Goal: Task Accomplishment & Management: Use online tool/utility

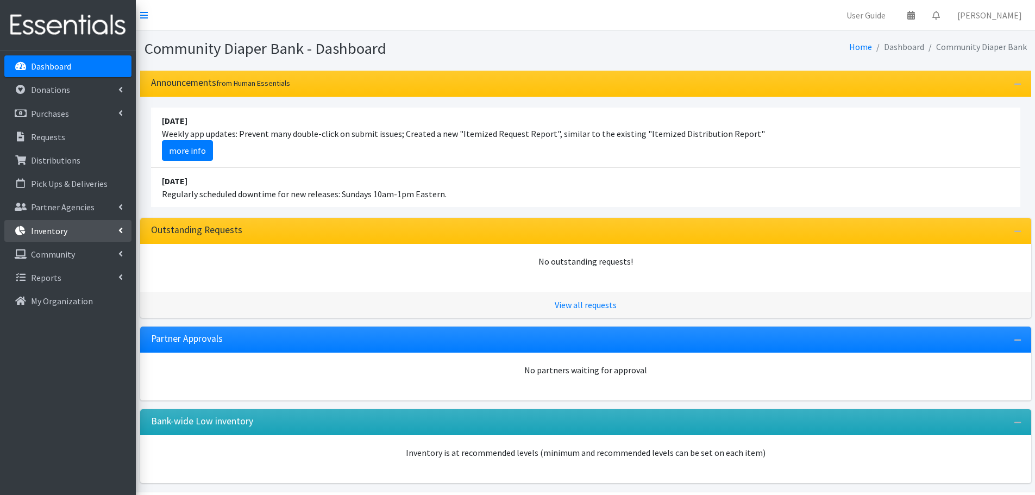
click at [73, 225] on link "Inventory" at bounding box center [67, 231] width 127 height 22
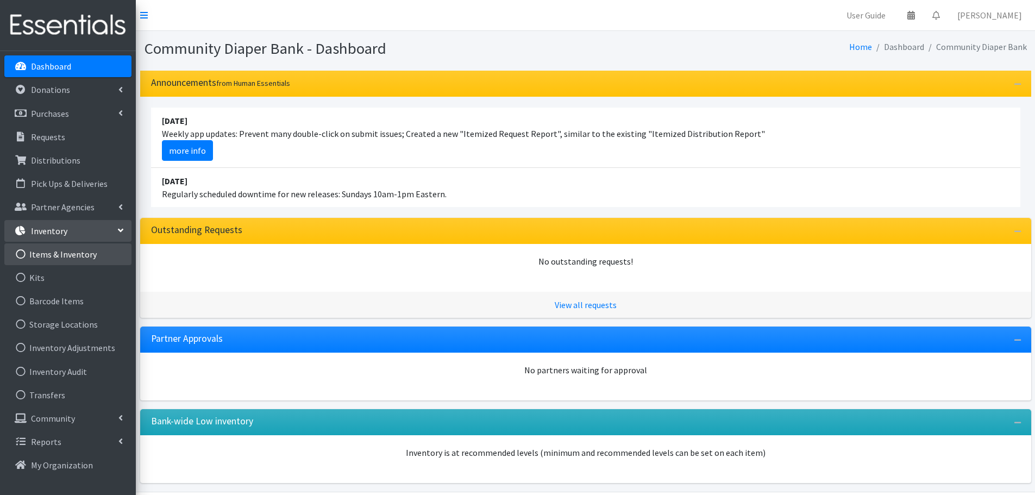
click at [73, 259] on link "Items & Inventory" at bounding box center [67, 254] width 127 height 22
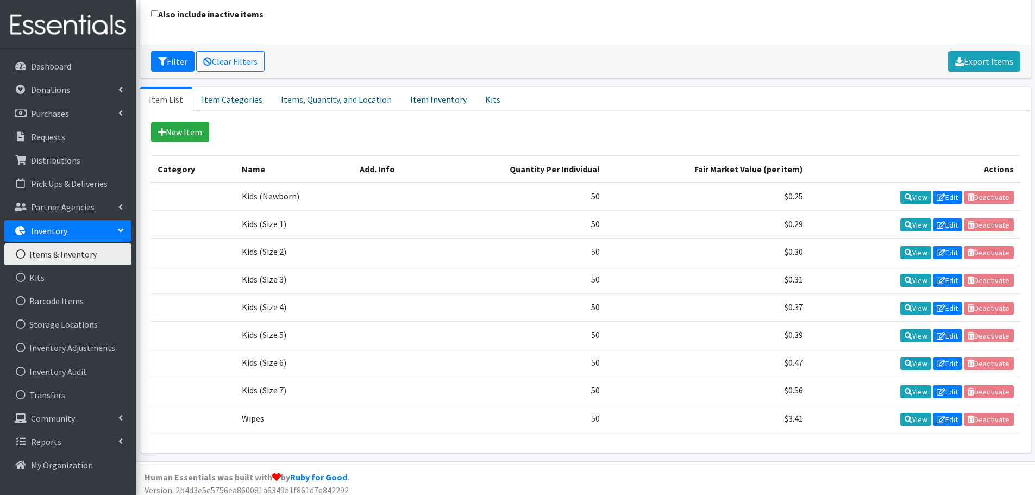
scroll to position [153, 0]
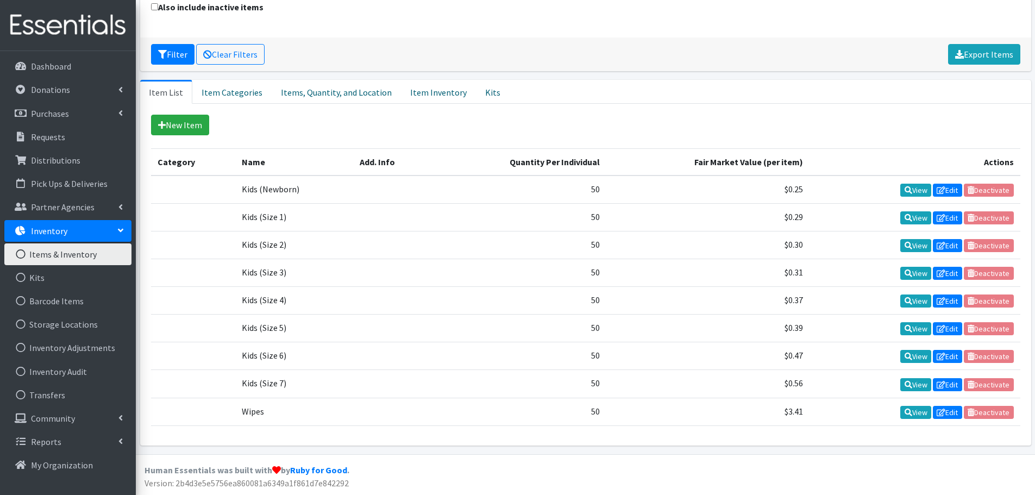
click at [113, 230] on link "Inventory" at bounding box center [67, 231] width 127 height 22
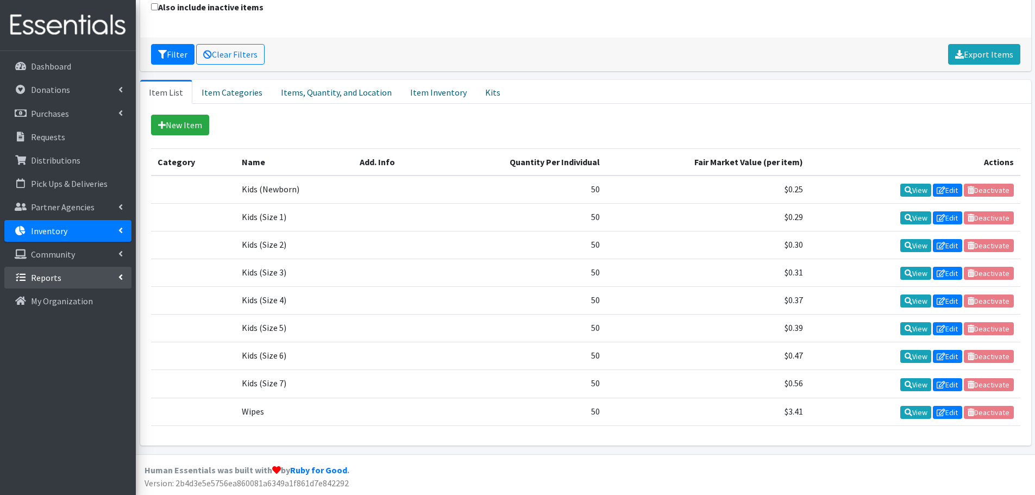
click at [73, 278] on link "Reports" at bounding box center [67, 278] width 127 height 22
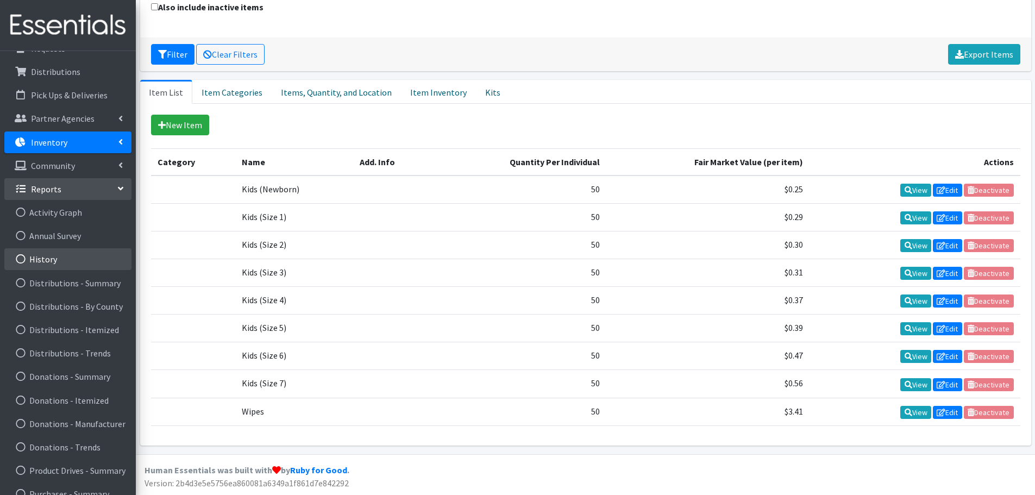
scroll to position [0, 0]
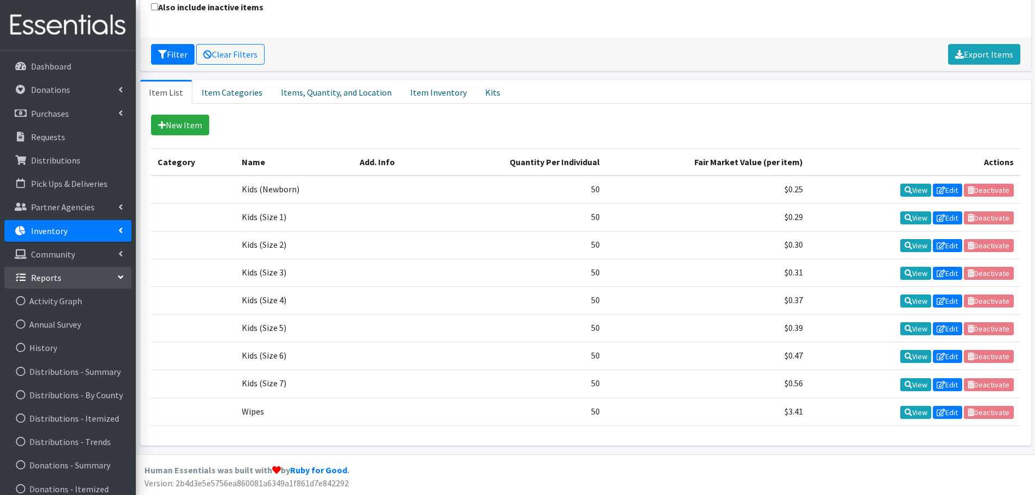
click at [74, 278] on link "Reports" at bounding box center [67, 278] width 127 height 22
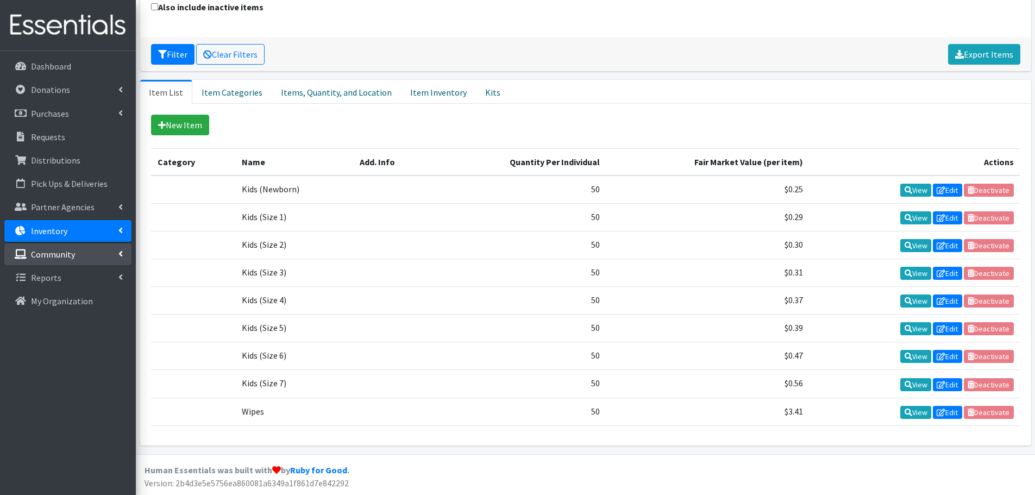
click at [71, 259] on p "Community" at bounding box center [53, 254] width 44 height 11
click at [74, 201] on p "Partner Agencies" at bounding box center [63, 206] width 64 height 11
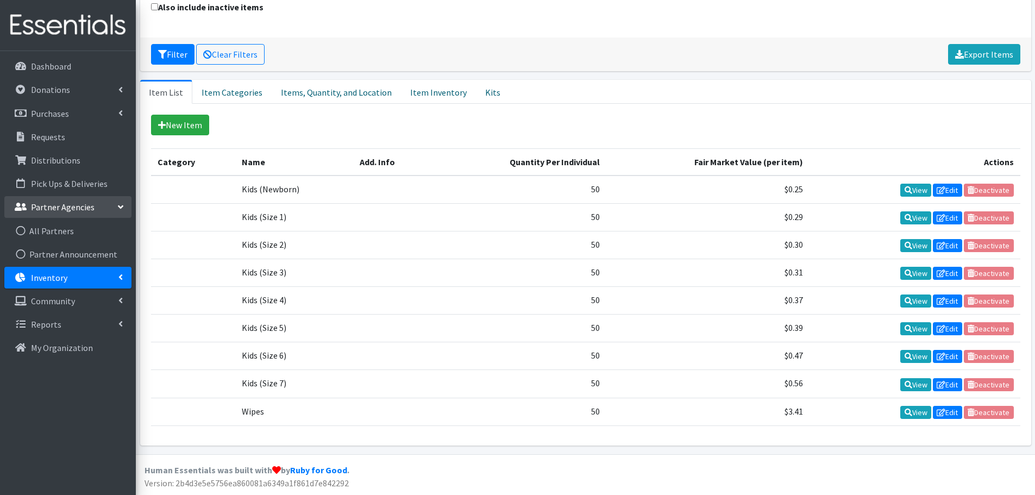
click at [74, 206] on p "Partner Agencies" at bounding box center [63, 206] width 64 height 11
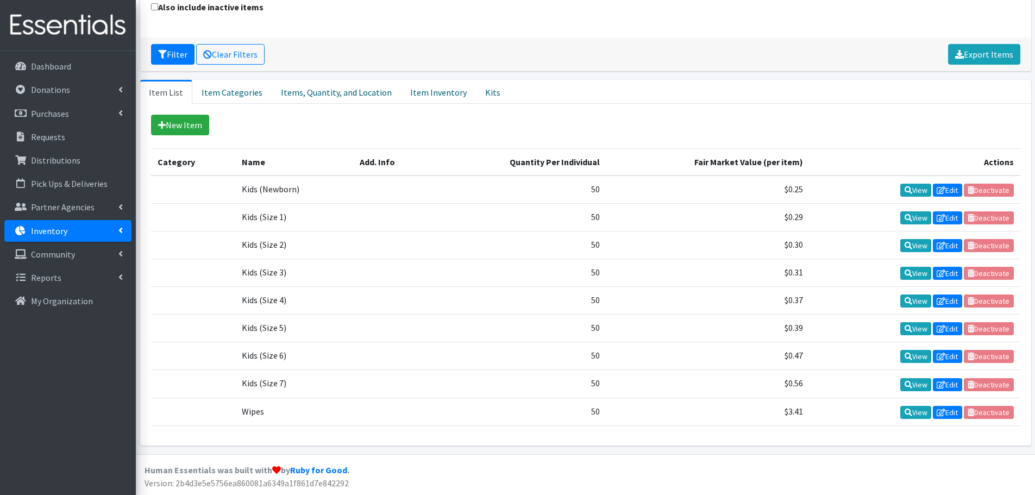
click at [73, 234] on link "Inventory" at bounding box center [67, 231] width 127 height 22
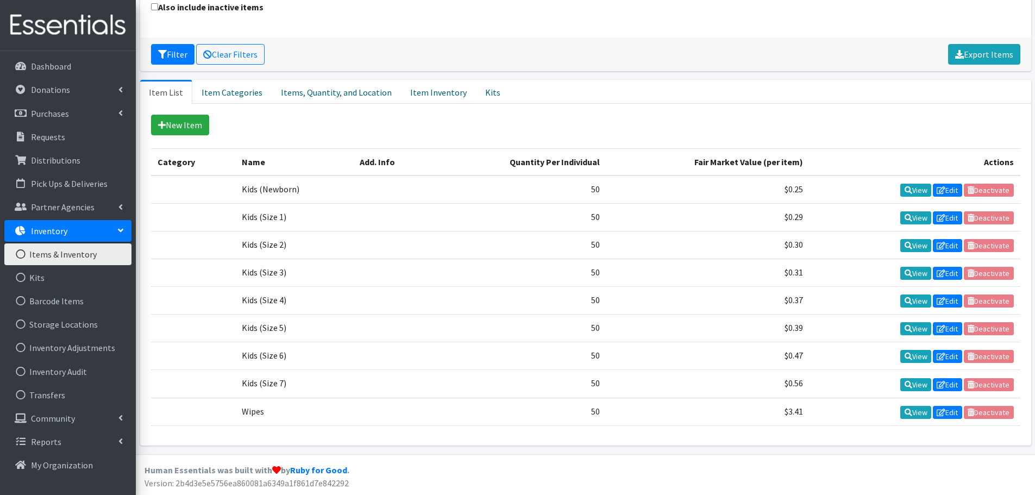
click at [73, 234] on link "Inventory" at bounding box center [67, 231] width 127 height 22
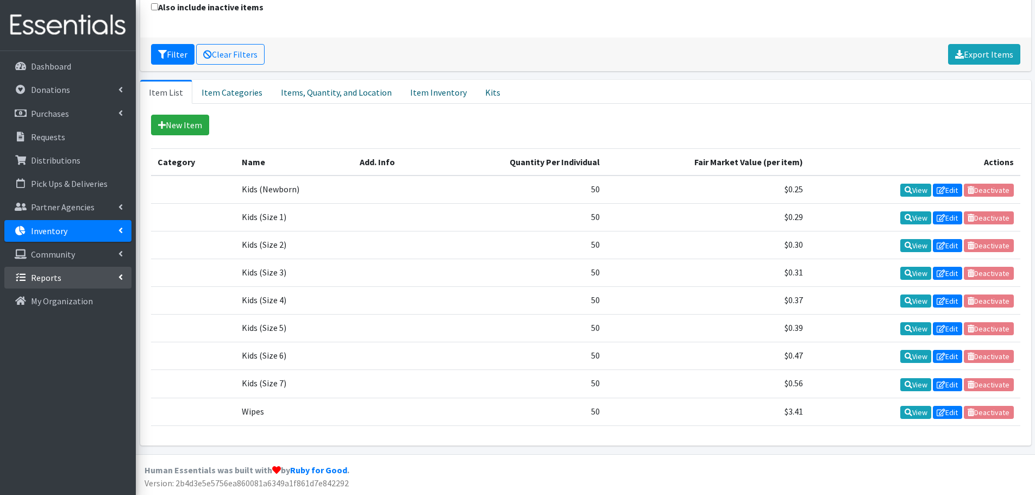
click at [85, 277] on link "Reports" at bounding box center [67, 278] width 127 height 22
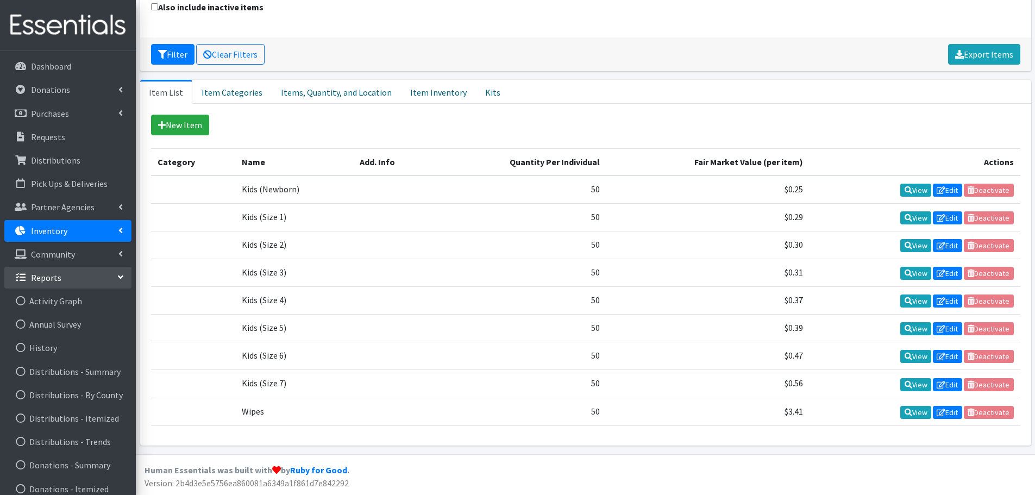
click at [78, 268] on link "Reports" at bounding box center [67, 278] width 127 height 22
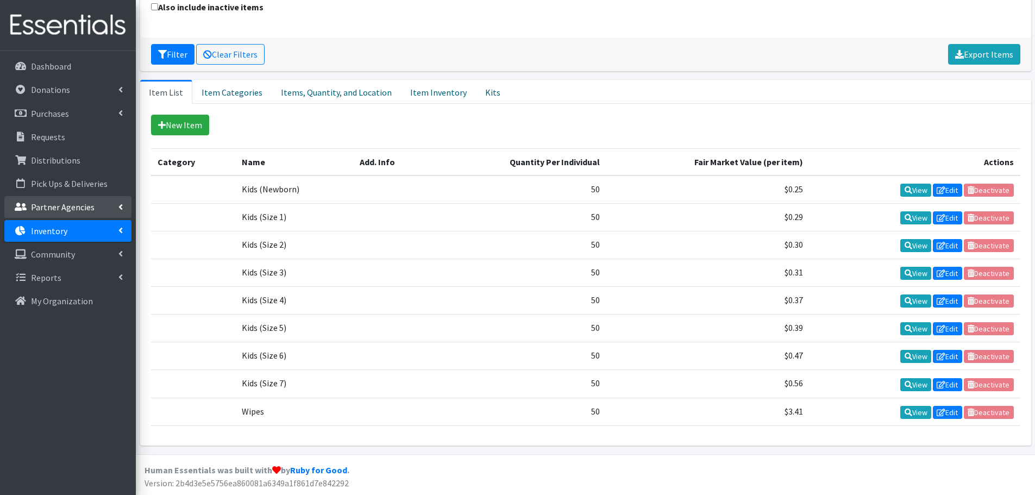
click at [85, 200] on link "Partner Agencies" at bounding box center [67, 207] width 127 height 22
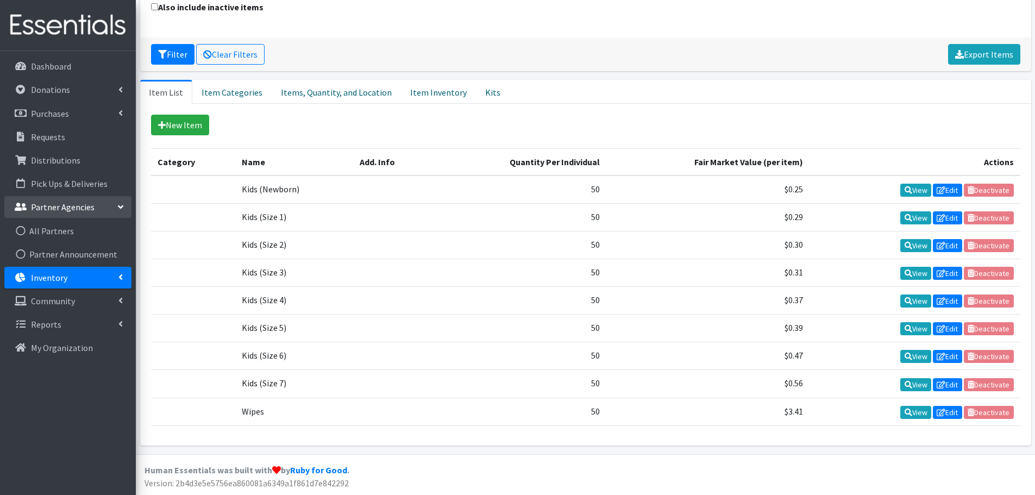
click at [85, 200] on link "Partner Agencies" at bounding box center [67, 207] width 127 height 22
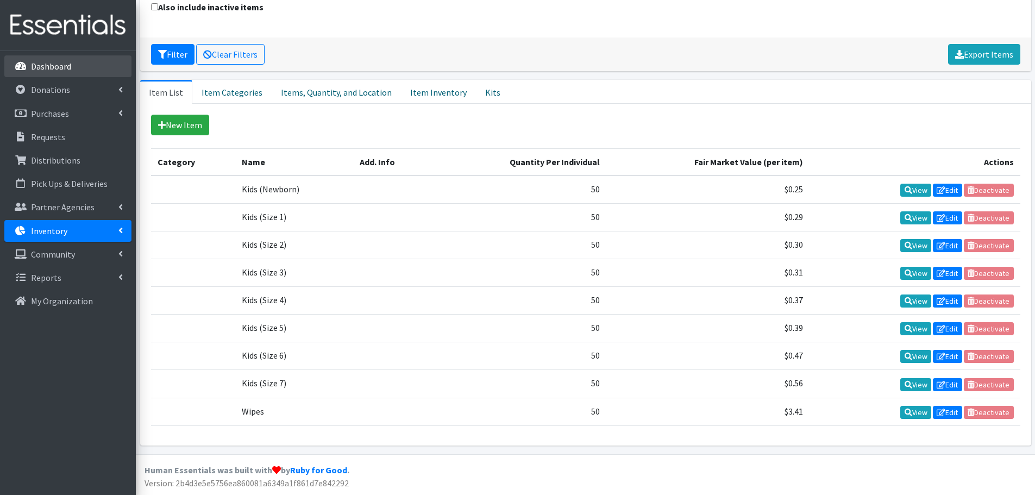
click at [81, 64] on link "Dashboard" at bounding box center [67, 66] width 127 height 22
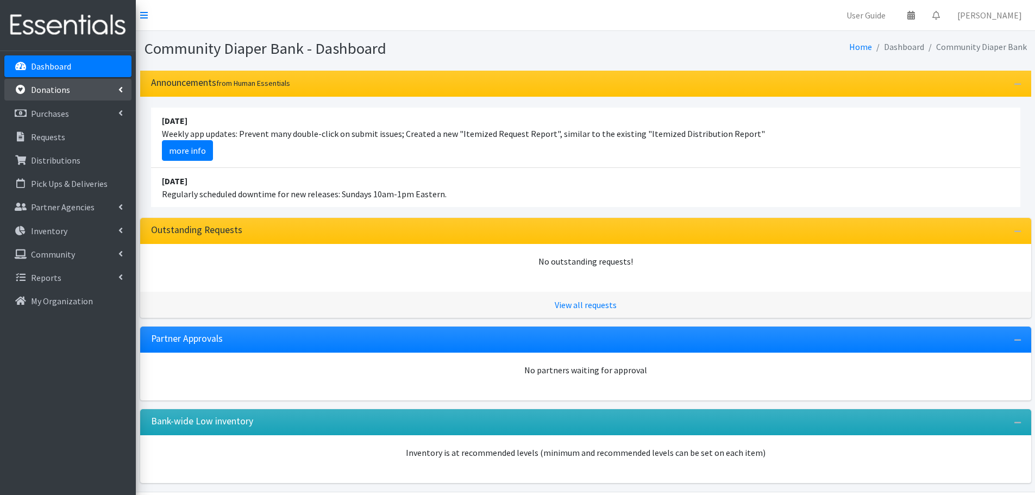
click at [94, 91] on link "Donations" at bounding box center [67, 90] width 127 height 22
click at [109, 122] on link "Purchases" at bounding box center [67, 114] width 127 height 22
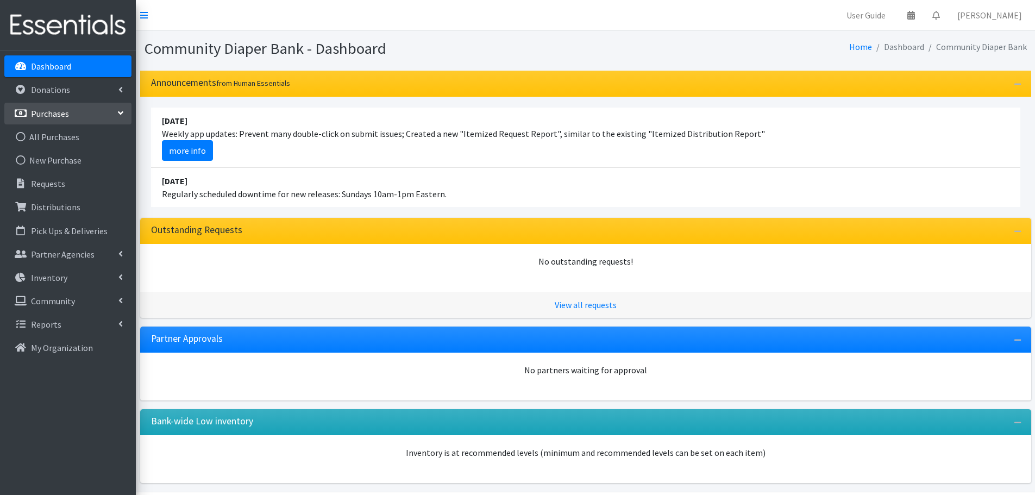
click at [109, 122] on link "Purchases" at bounding box center [67, 114] width 127 height 22
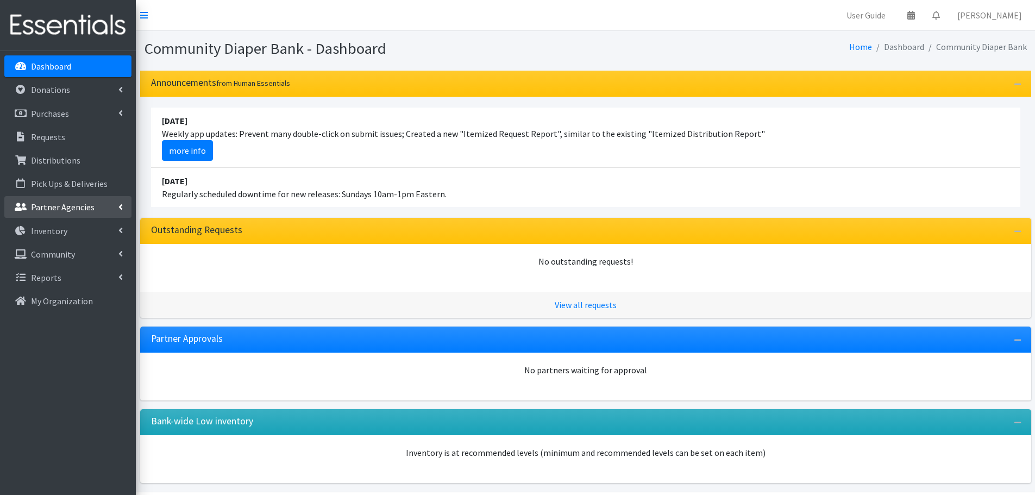
click at [100, 204] on link "Partner Agencies" at bounding box center [67, 207] width 127 height 22
click at [99, 227] on link "Inventory" at bounding box center [67, 231] width 127 height 22
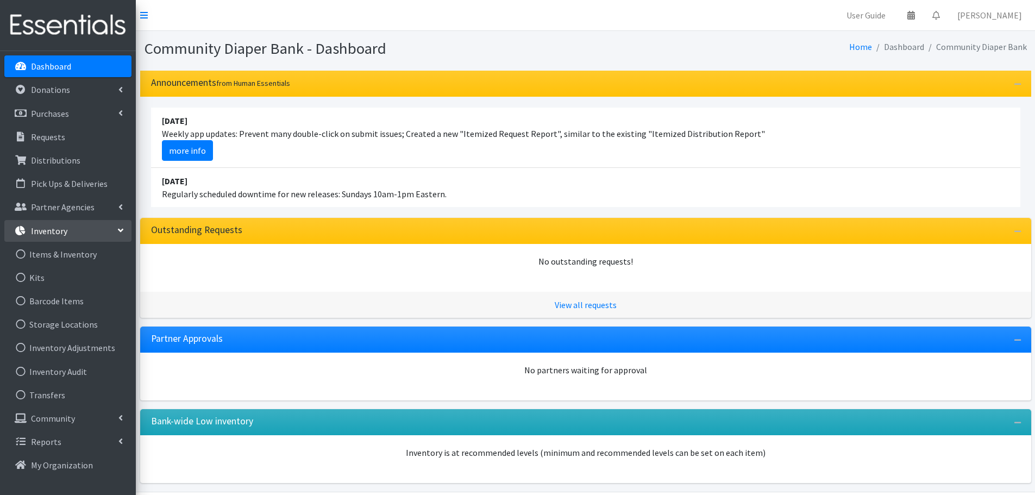
scroll to position [37, 0]
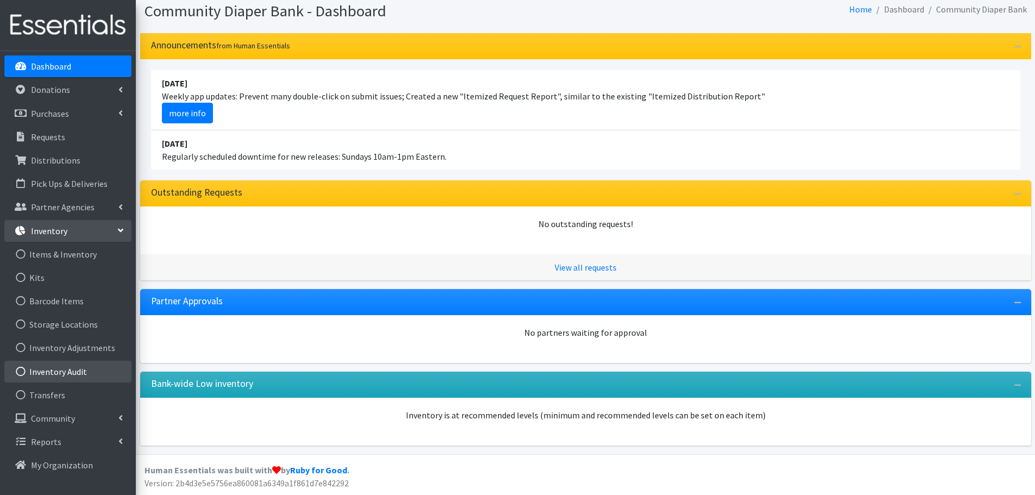
click at [79, 365] on link "Inventory Audit" at bounding box center [67, 372] width 127 height 22
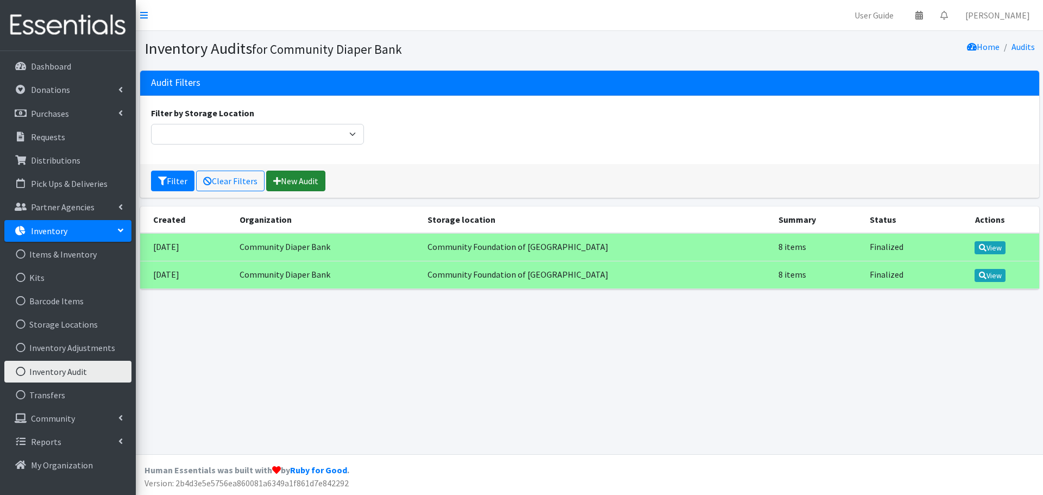
click at [292, 175] on link "New Audit" at bounding box center [295, 181] width 59 height 21
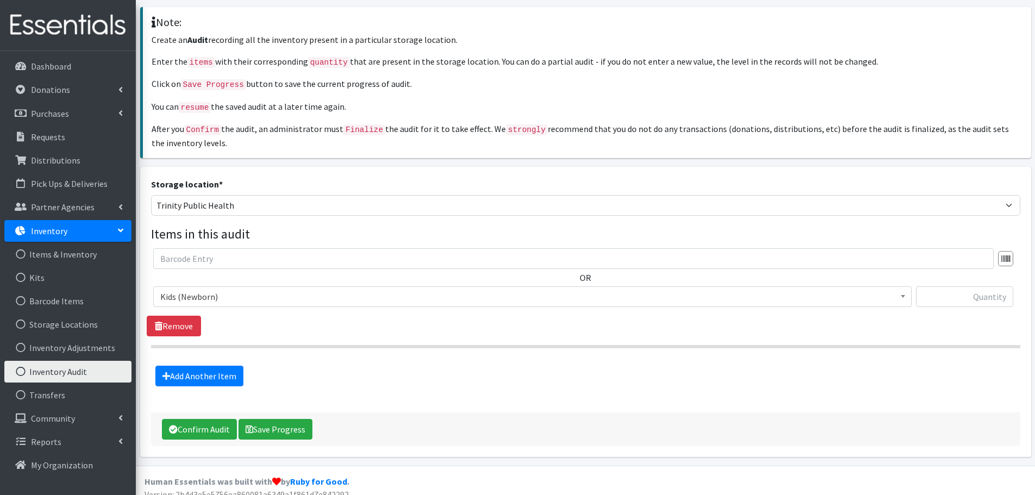
scroll to position [73, 0]
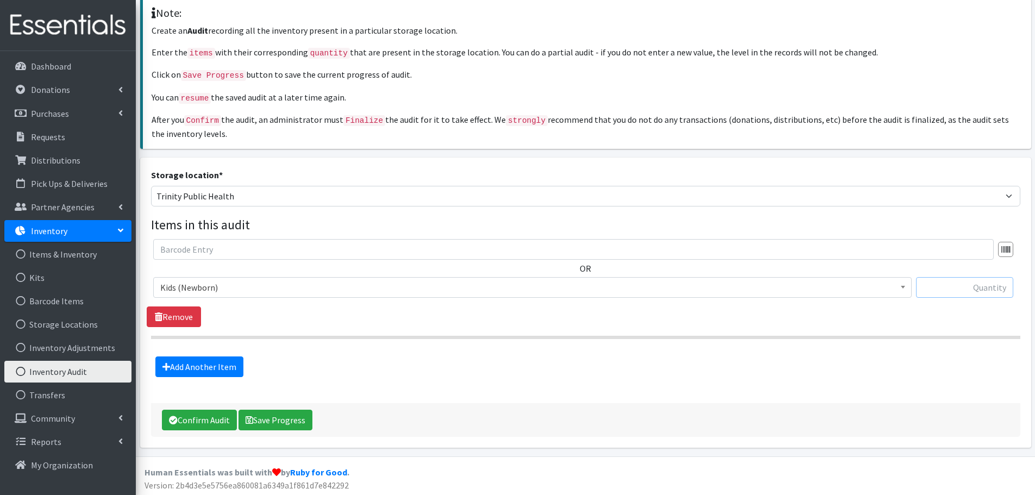
click at [968, 286] on input "text" at bounding box center [964, 287] width 97 height 21
type input "1131"
click at [200, 364] on link "Add Another Item" at bounding box center [199, 366] width 88 height 21
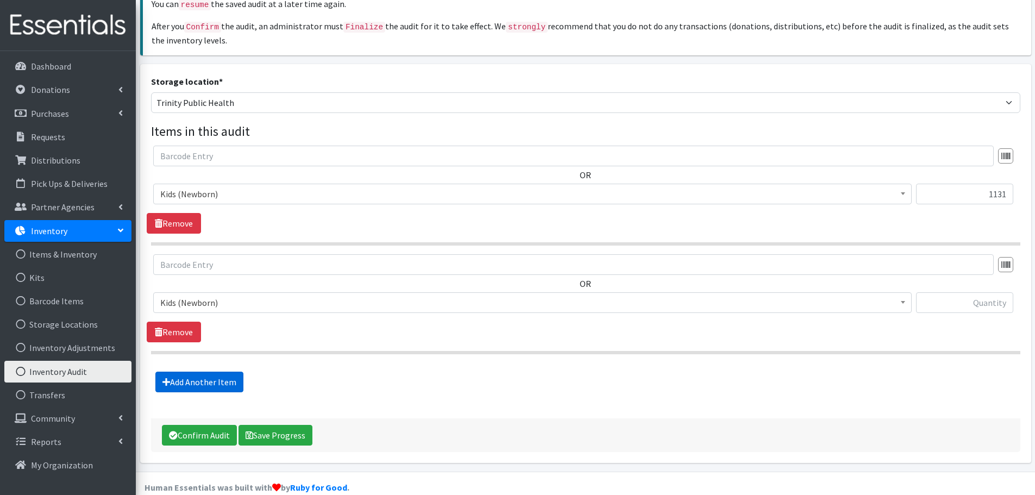
scroll to position [181, 0]
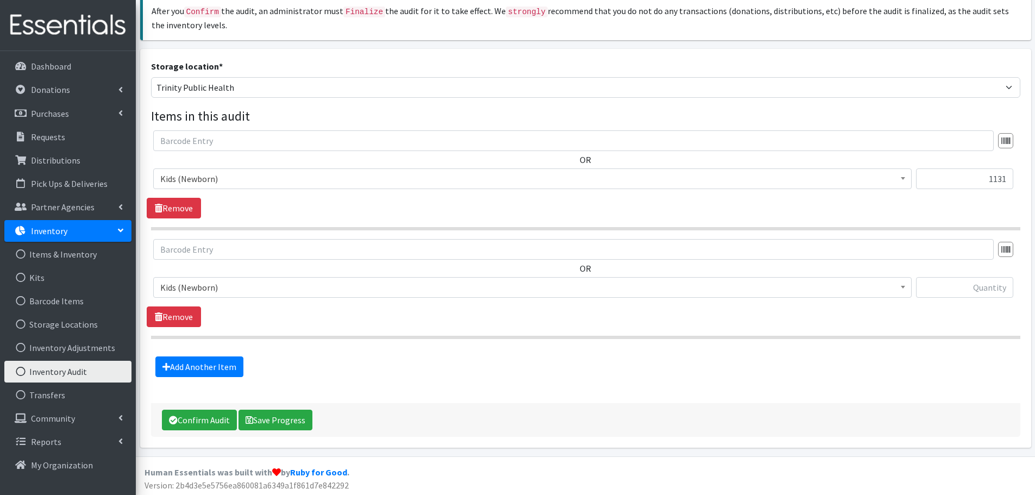
click at [230, 286] on span "Kids (Newborn)" at bounding box center [532, 287] width 744 height 15
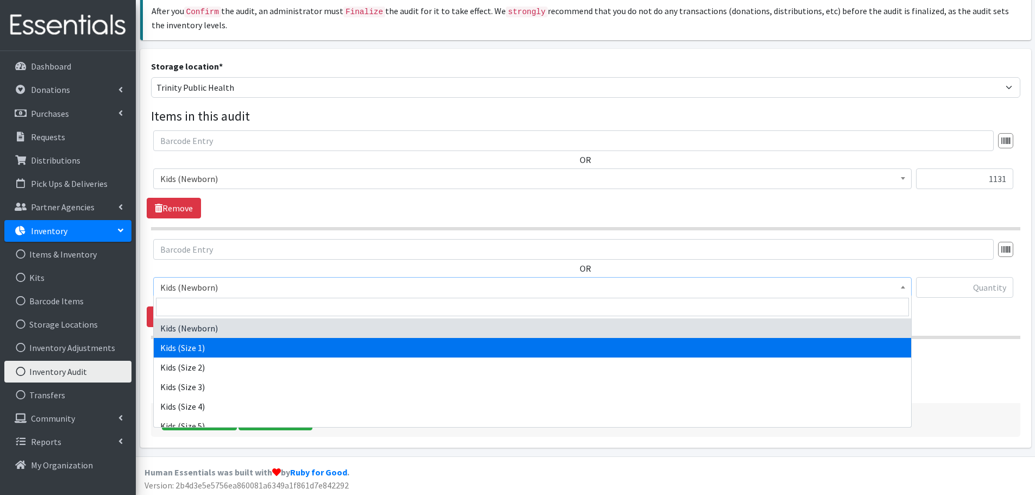
select select "2385"
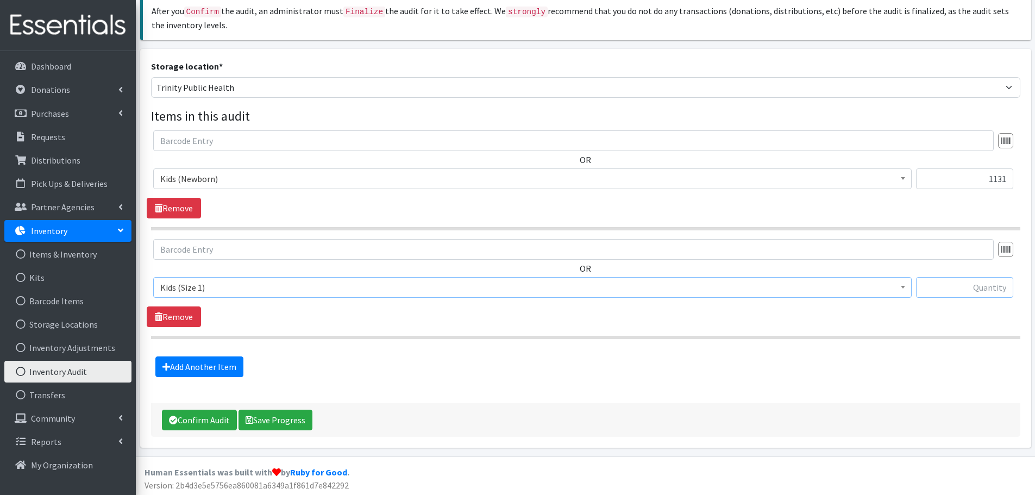
click at [974, 288] on input "text" at bounding box center [964, 287] width 97 height 21
type input "919"
click at [192, 361] on link "Add Another Item" at bounding box center [199, 366] width 88 height 21
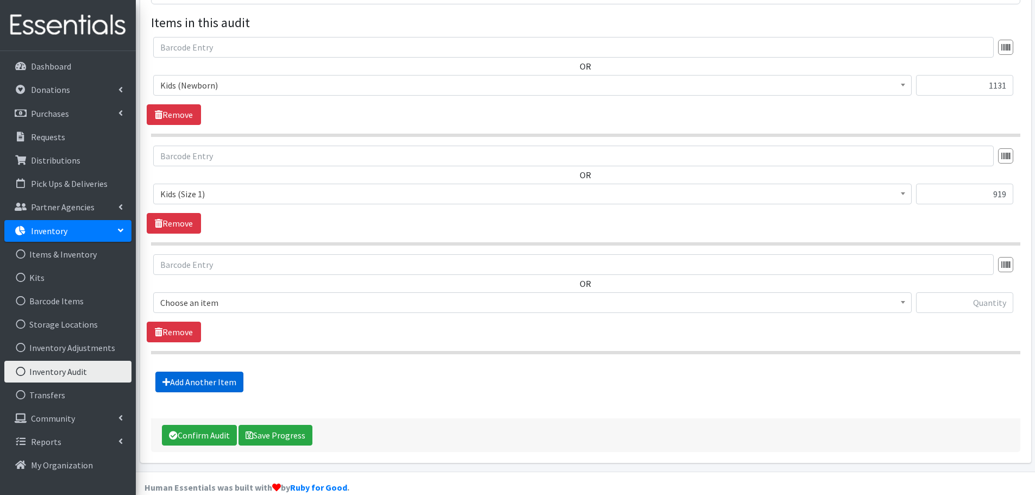
scroll to position [290, 0]
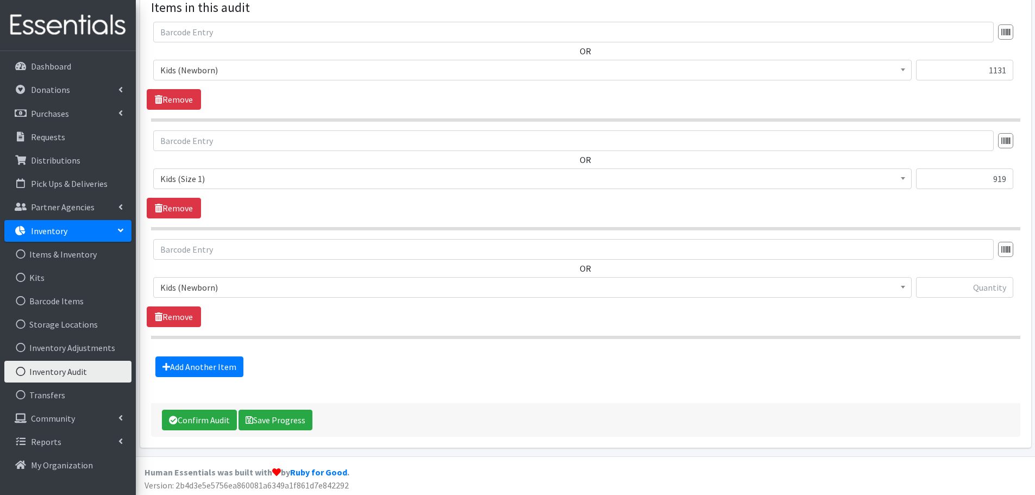
click at [224, 283] on span "Kids (Newborn)" at bounding box center [532, 287] width 744 height 15
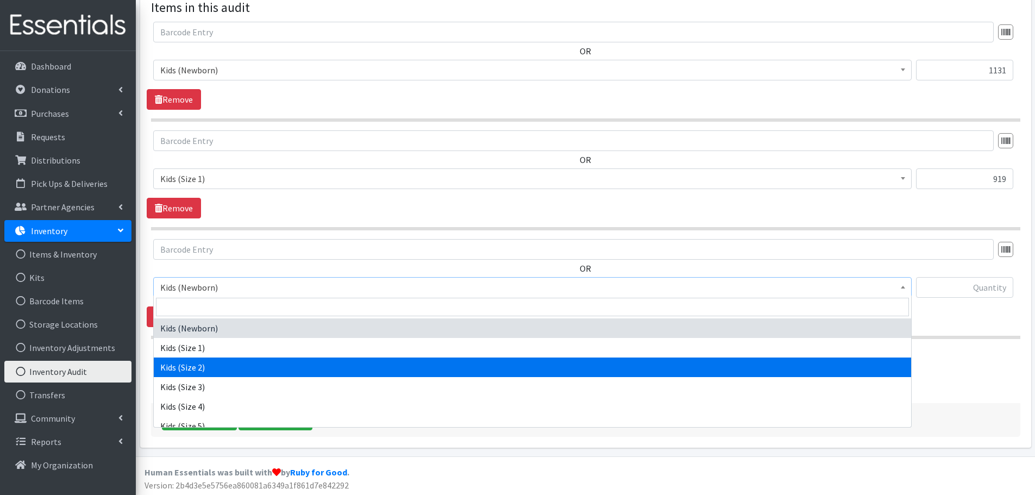
select select "2386"
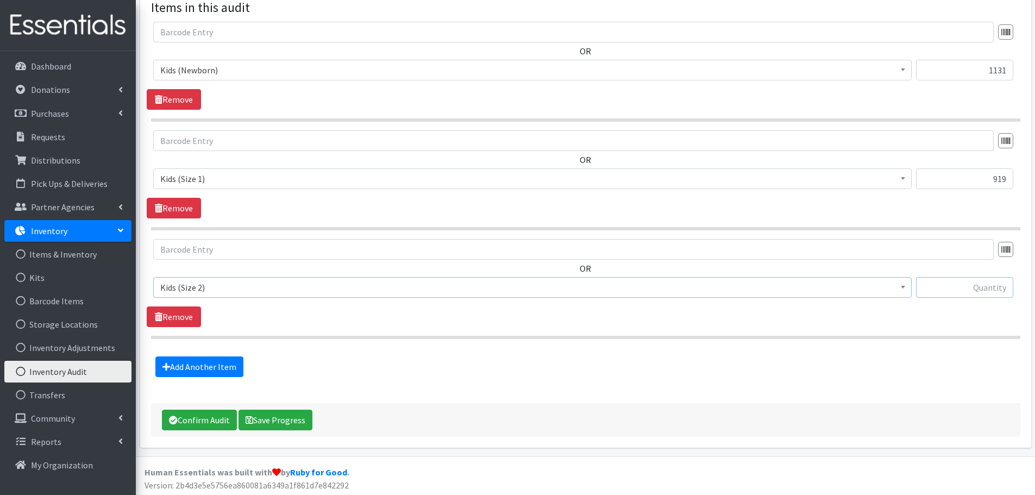
click at [959, 285] on input "text" at bounding box center [964, 287] width 97 height 21
type input "4187"
click at [215, 369] on link "Add Another Item" at bounding box center [199, 366] width 88 height 21
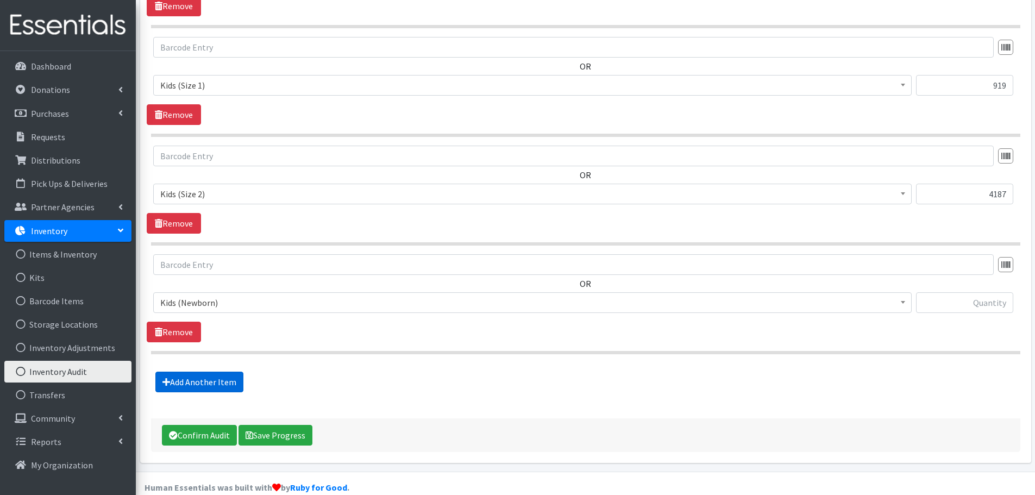
scroll to position [399, 0]
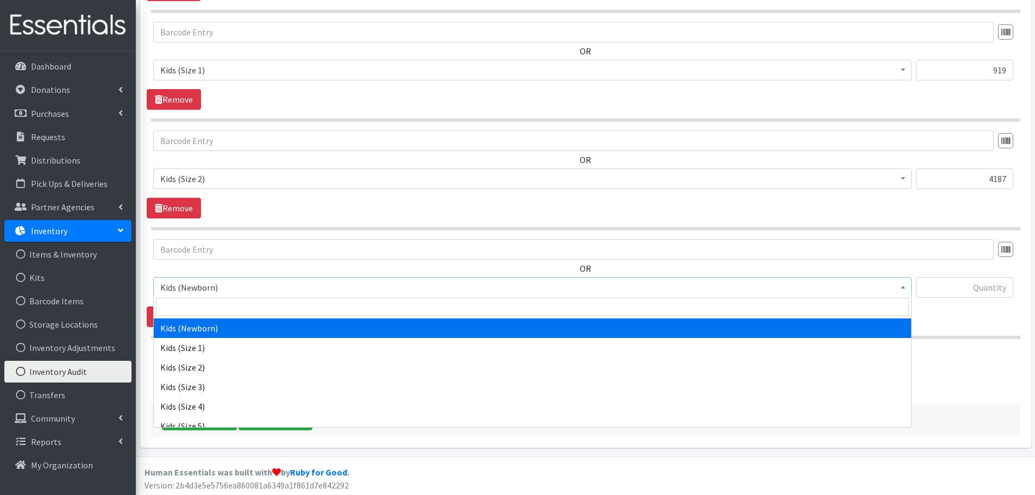
click at [221, 286] on span "Kids (Newborn)" at bounding box center [532, 287] width 744 height 15
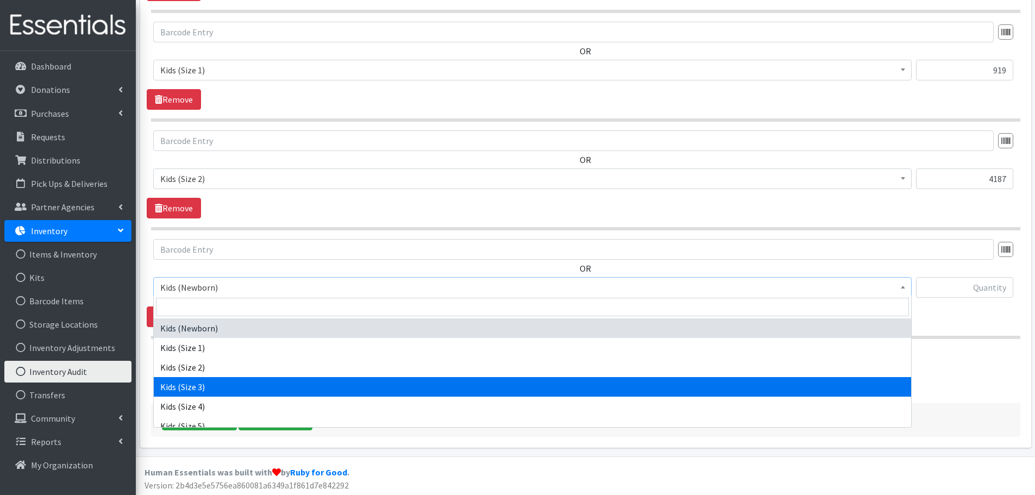
select select "2398"
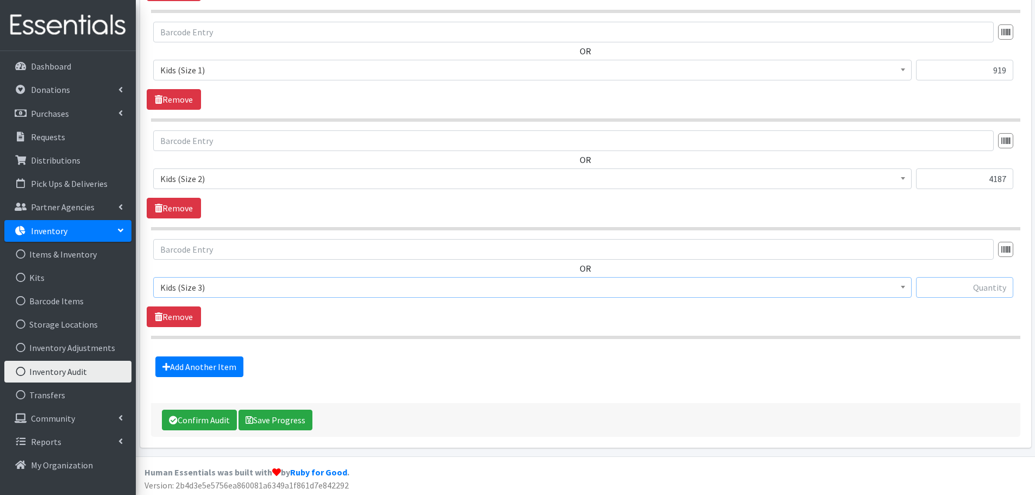
click at [963, 286] on input "text" at bounding box center [964, 287] width 97 height 21
type input "5403"
click at [191, 366] on link "Add Another Item" at bounding box center [199, 366] width 88 height 21
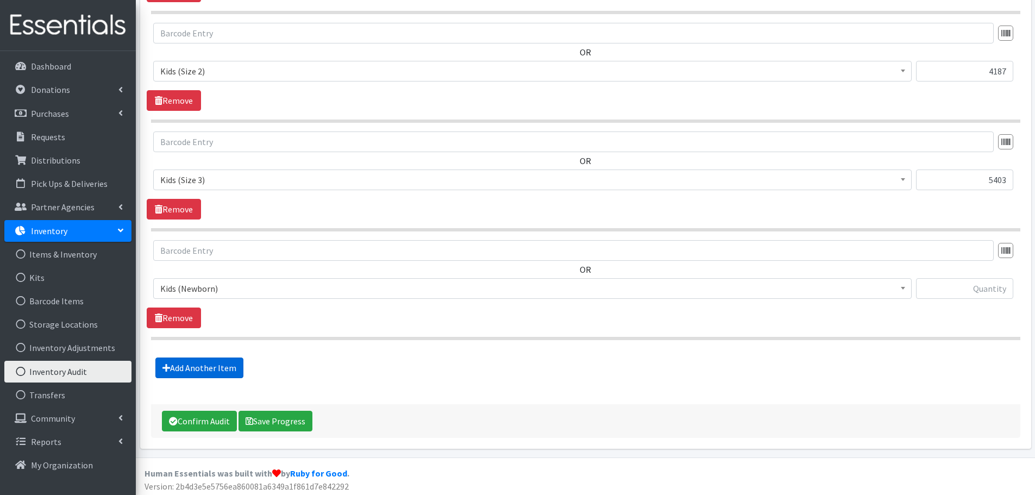
scroll to position [507, 0]
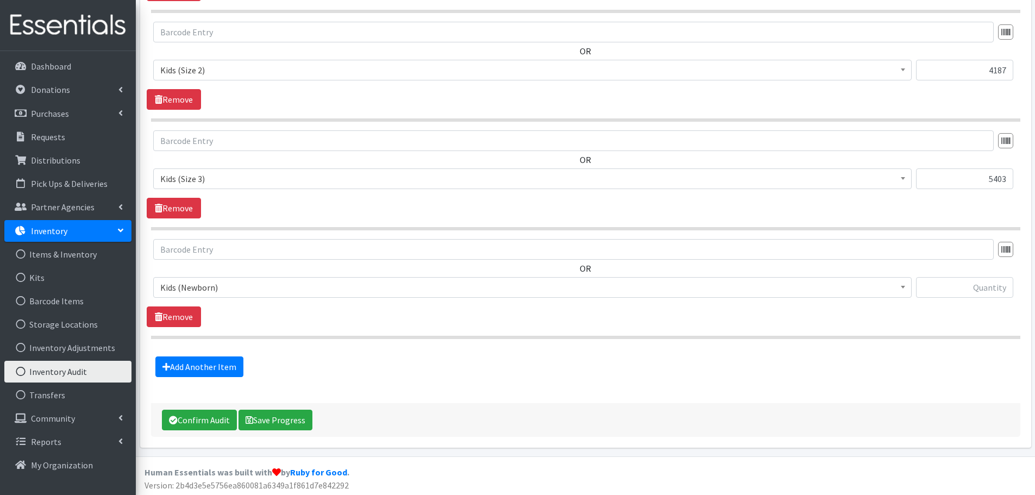
click at [375, 287] on span "Kids (Newborn)" at bounding box center [532, 287] width 744 height 15
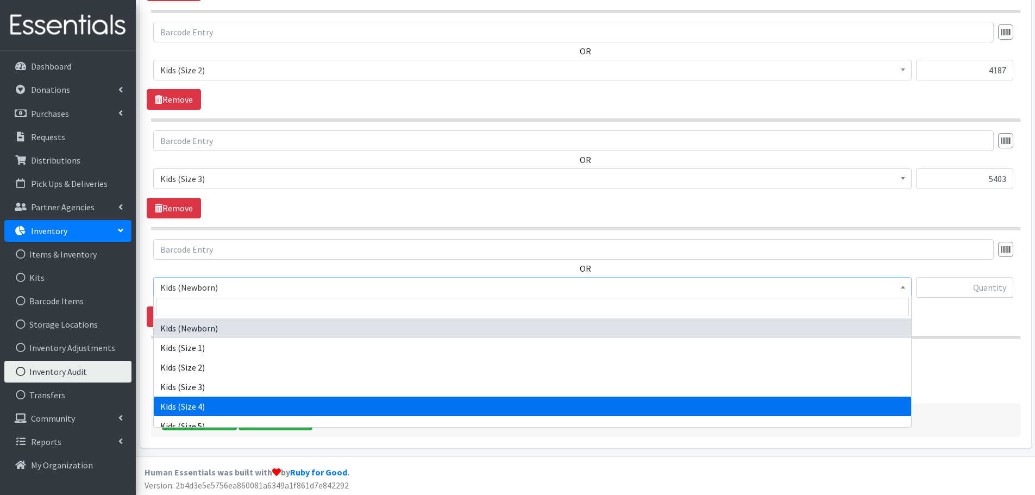
select select "2365"
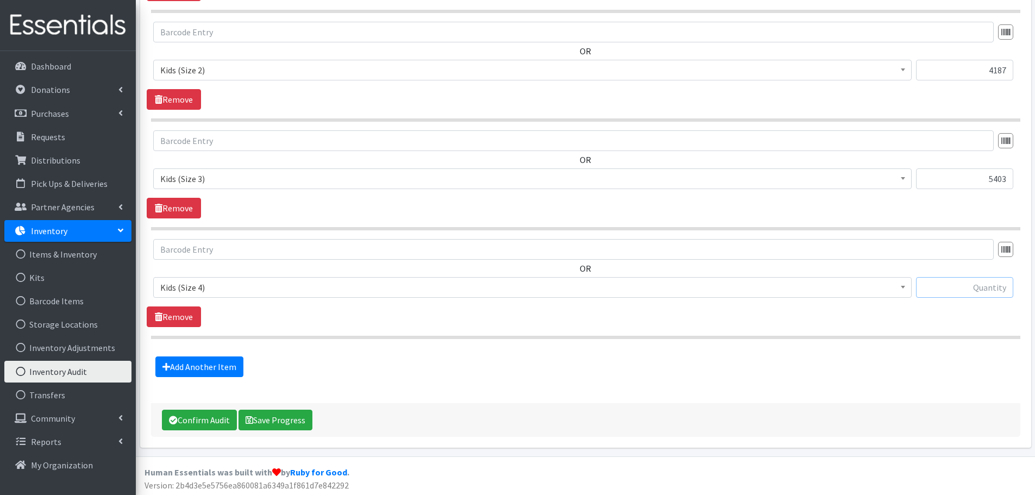
click at [970, 291] on input "text" at bounding box center [964, 287] width 97 height 21
type input "996"
click at [194, 370] on link "Add Another Item" at bounding box center [199, 366] width 88 height 21
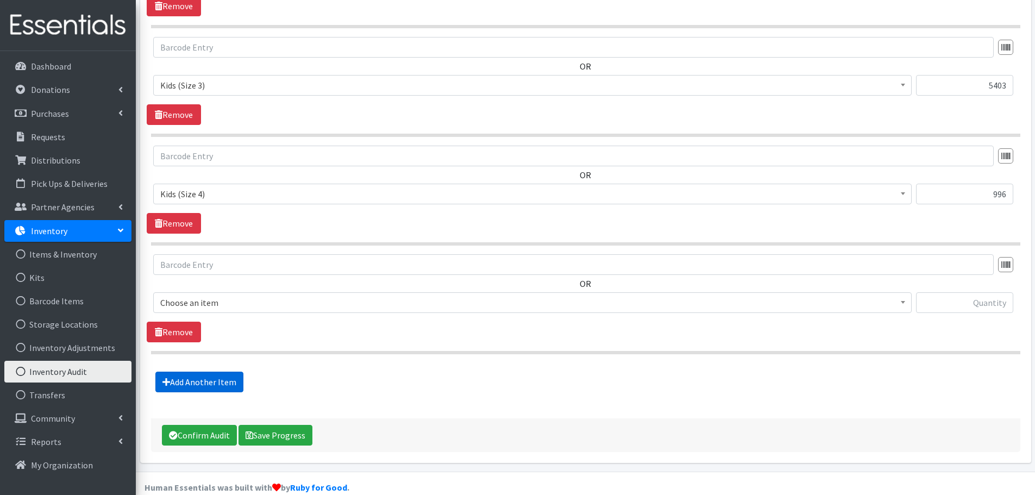
scroll to position [616, 0]
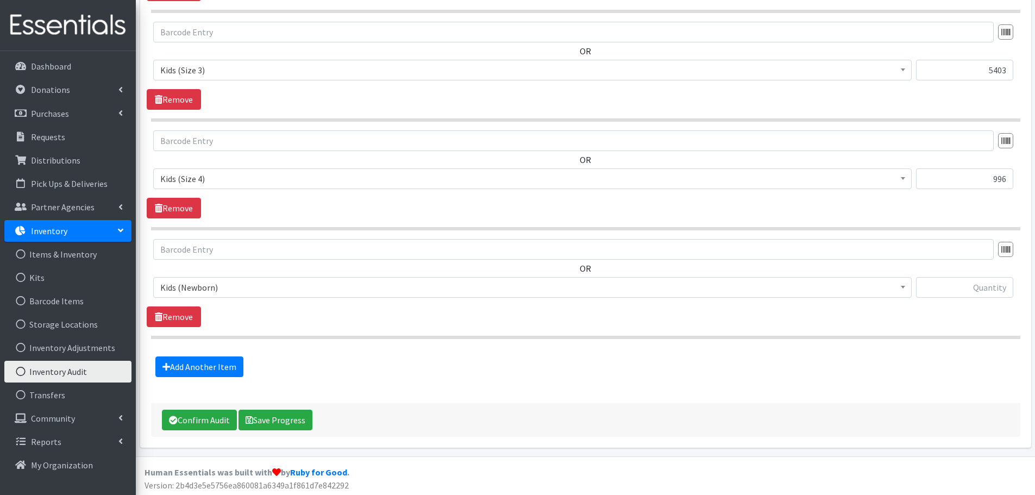
click at [230, 281] on span "Kids (Newborn)" at bounding box center [532, 287] width 744 height 15
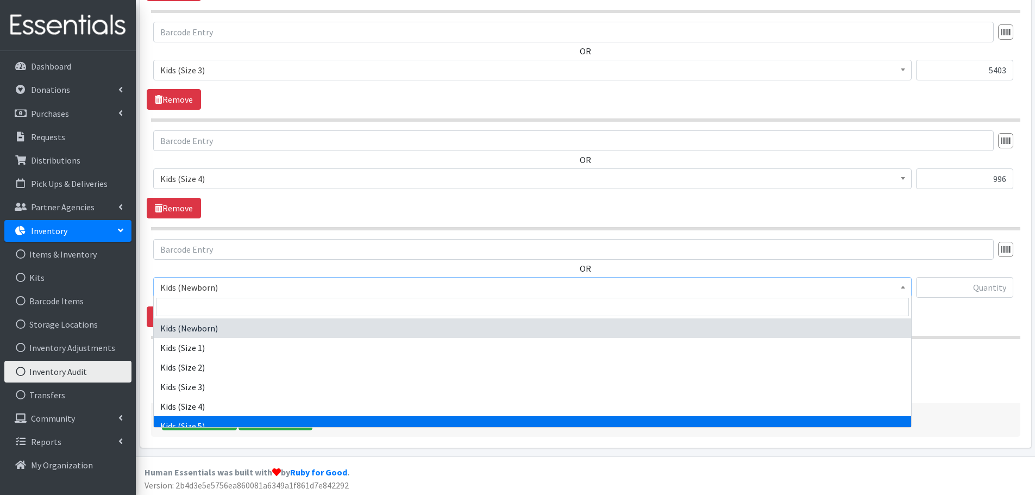
select select "2372"
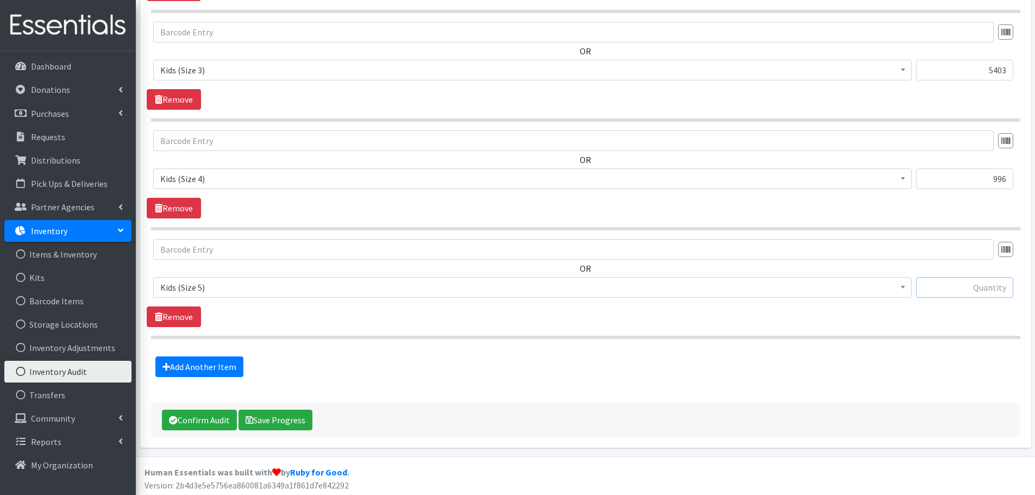
click at [953, 286] on input "text" at bounding box center [964, 287] width 97 height 21
type input "325"
click at [191, 369] on link "Add Another Item" at bounding box center [199, 366] width 88 height 21
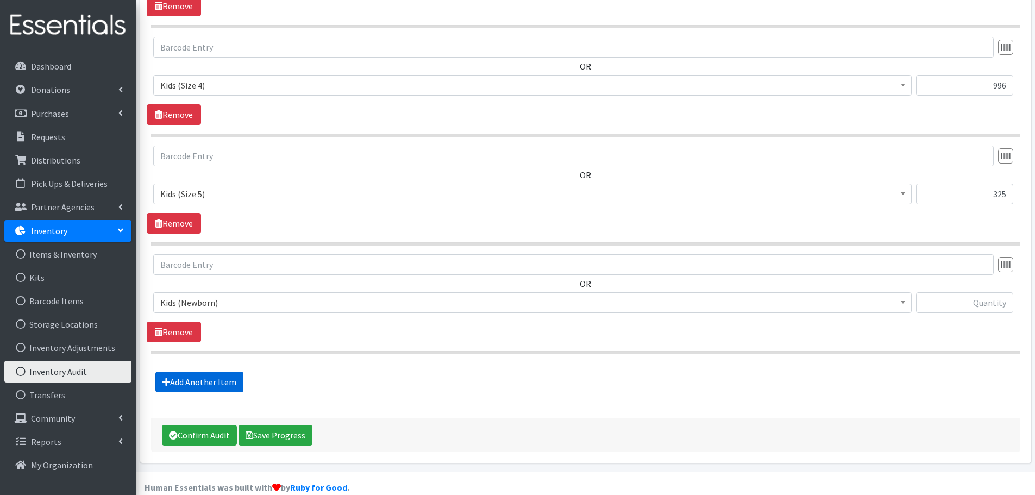
scroll to position [724, 0]
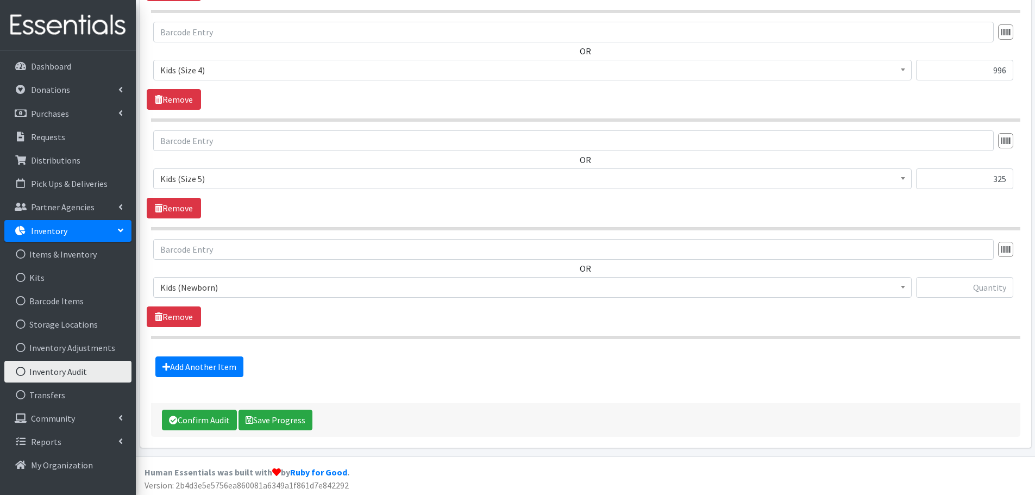
click at [218, 287] on span "Kids (Newborn)" at bounding box center [532, 287] width 744 height 15
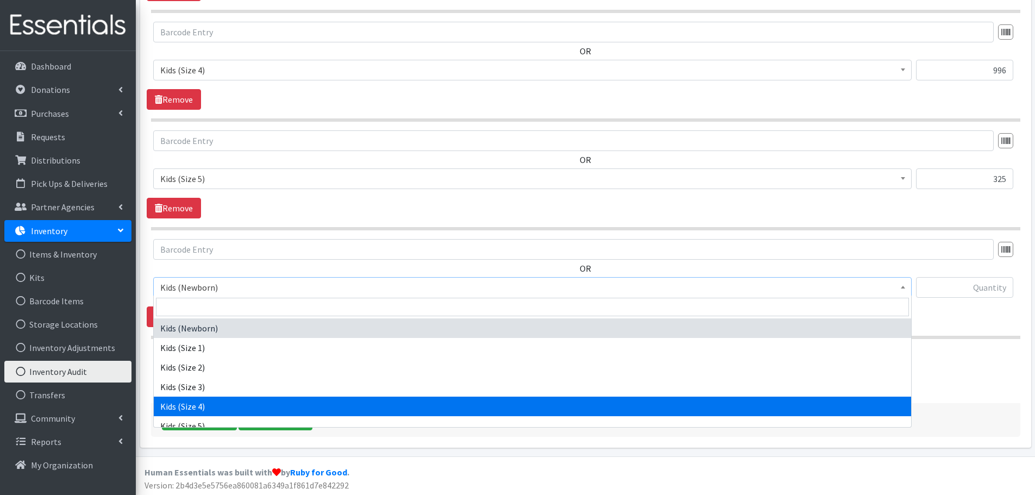
scroll to position [54, 0]
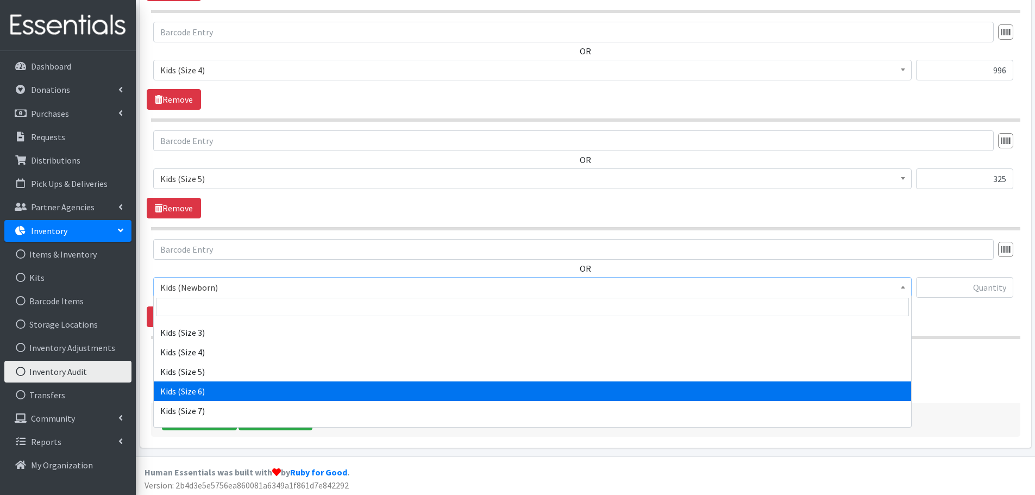
select select "2376"
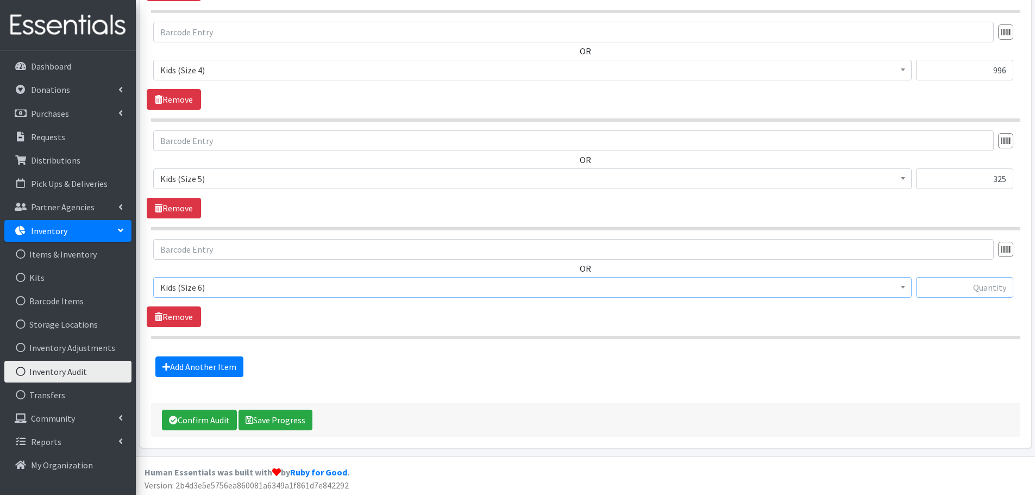
click at [933, 288] on input "text" at bounding box center [964, 287] width 97 height 21
type input "561"
click at [214, 365] on link "Add Another Item" at bounding box center [199, 366] width 88 height 21
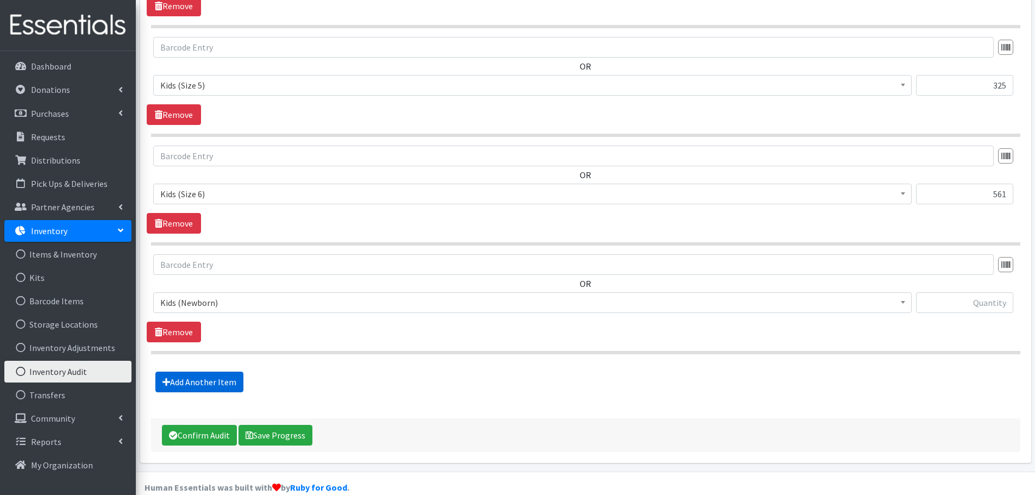
scroll to position [833, 0]
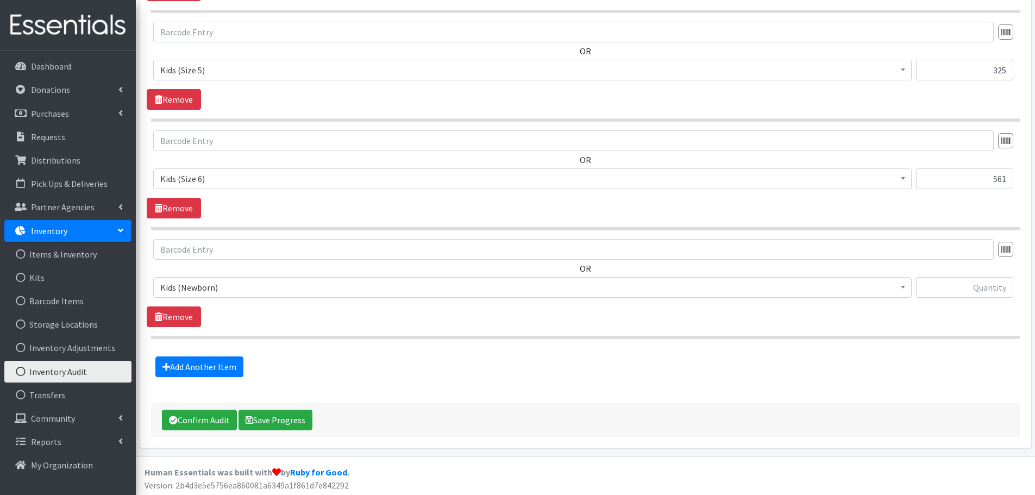
click at [309, 289] on span "Kids (Newborn)" at bounding box center [532, 287] width 744 height 15
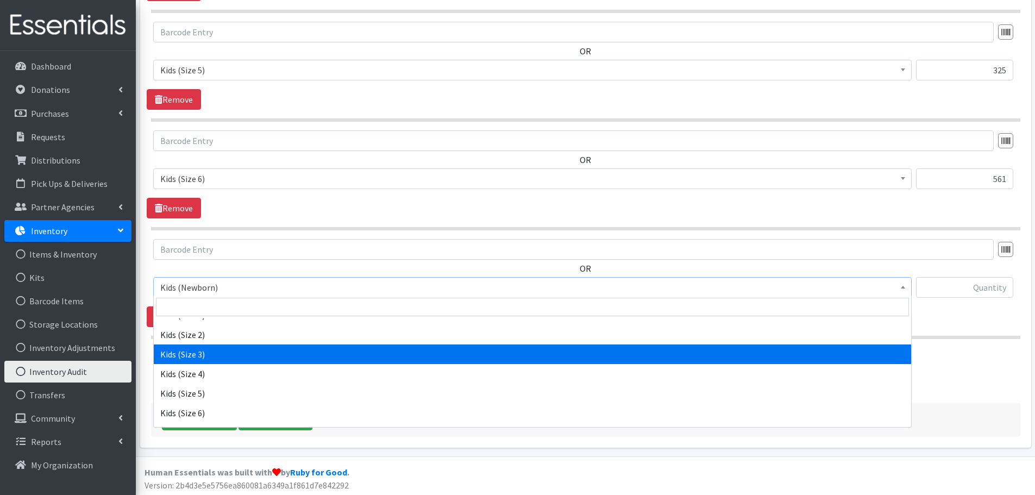
scroll to position [67, 0]
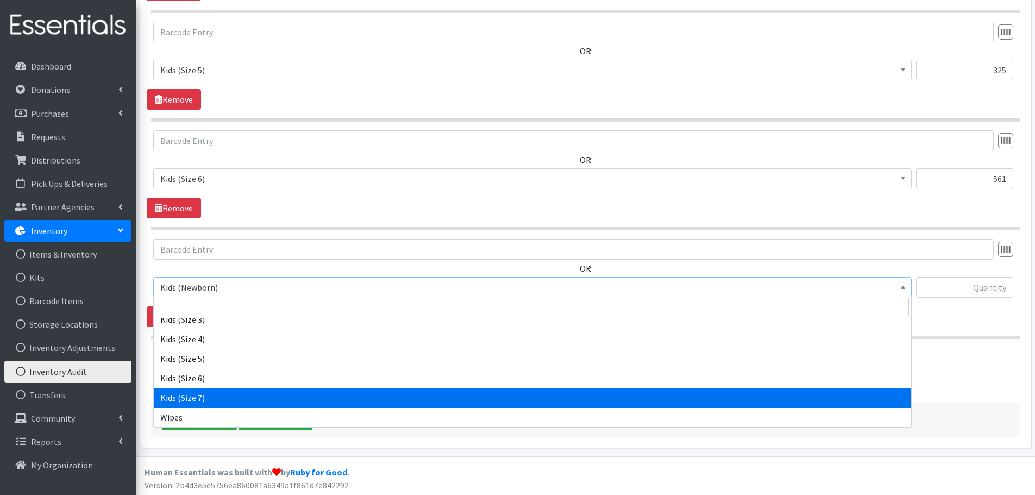
select select "2374"
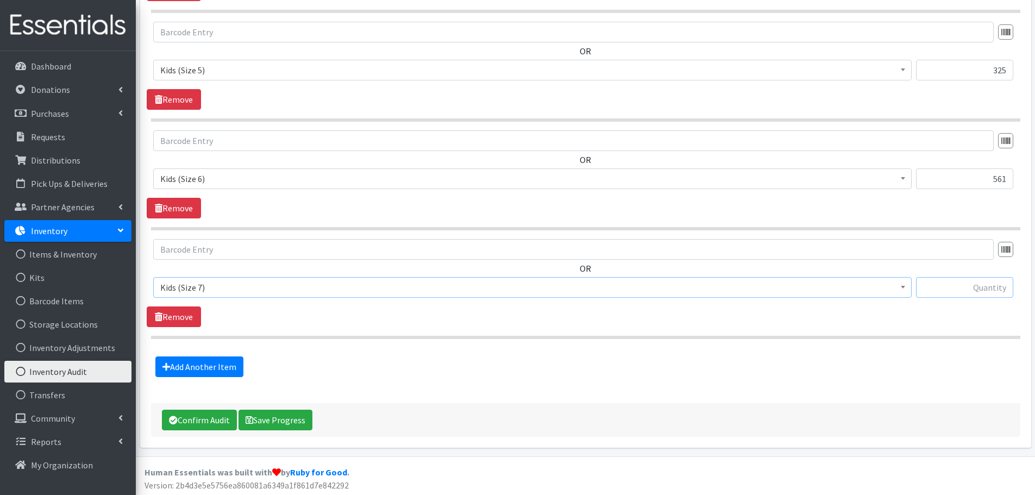
click at [921, 287] on input "text" at bounding box center [964, 287] width 97 height 21
type input "298"
click at [197, 421] on button "Confirm Audit" at bounding box center [199, 419] width 75 height 21
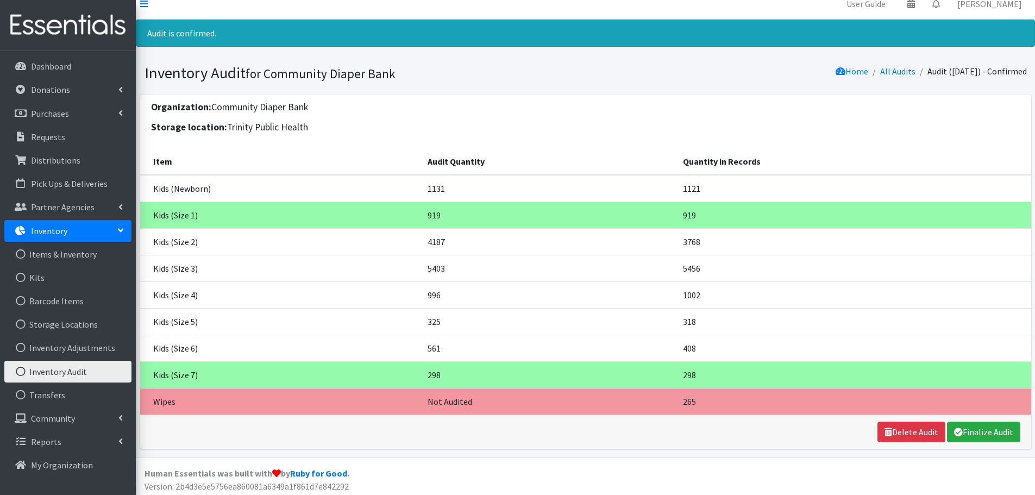
scroll to position [15, 0]
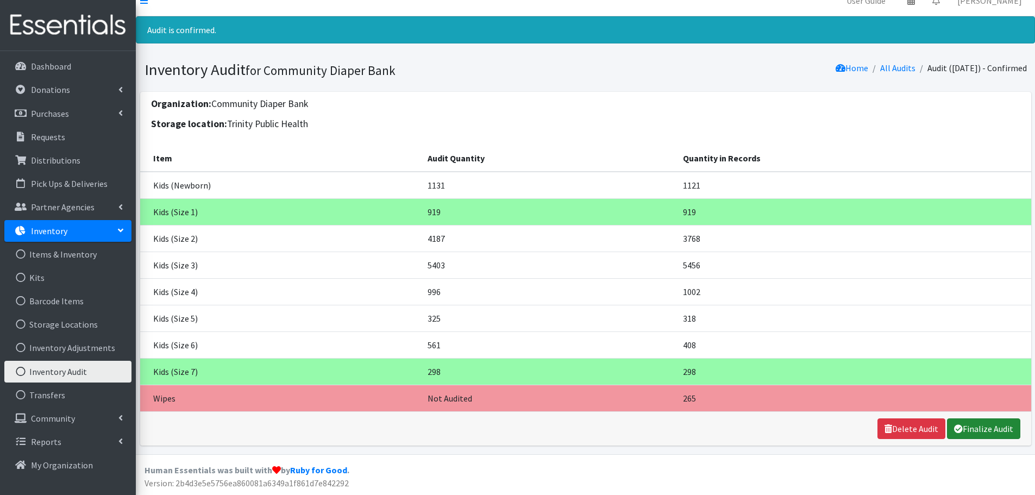
click at [975, 425] on link "Finalize Audit" at bounding box center [983, 428] width 73 height 21
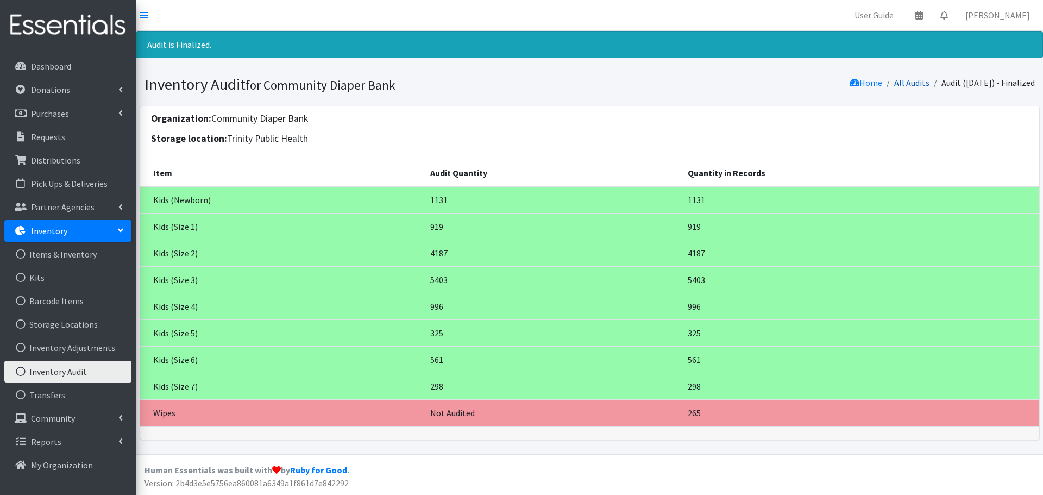
click at [908, 84] on link "All Audits" at bounding box center [911, 82] width 35 height 11
